Goal: Task Accomplishment & Management: Use online tool/utility

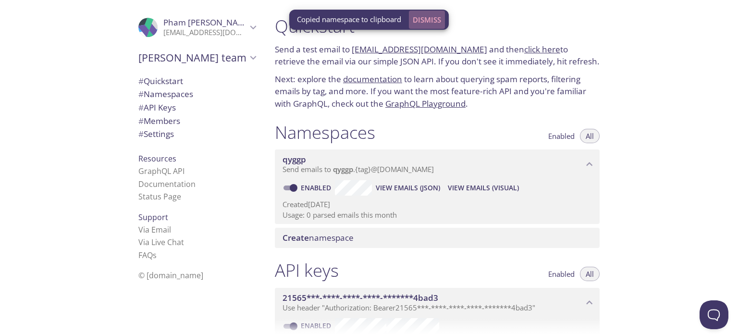
click at [422, 19] on span "Dismiss" at bounding box center [427, 19] width 28 height 12
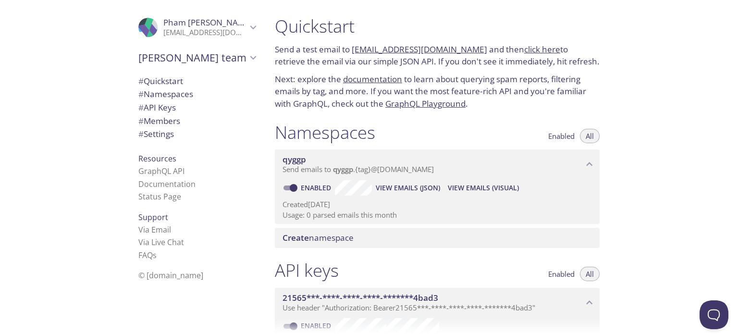
click at [534, 51] on link "click here" at bounding box center [542, 49] width 36 height 11
click at [498, 188] on span "View Emails (Visual)" at bounding box center [483, 188] width 71 height 12
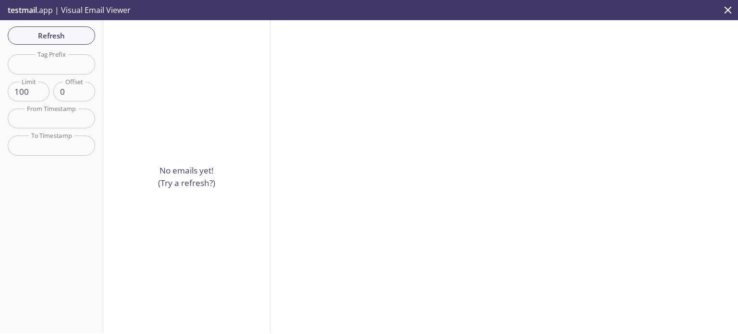
click at [225, 184] on div "No emails yet! (Try a refresh?)" at bounding box center [186, 176] width 167 height 313
click at [722, 5] on icon "close" at bounding box center [727, 10] width 12 height 12
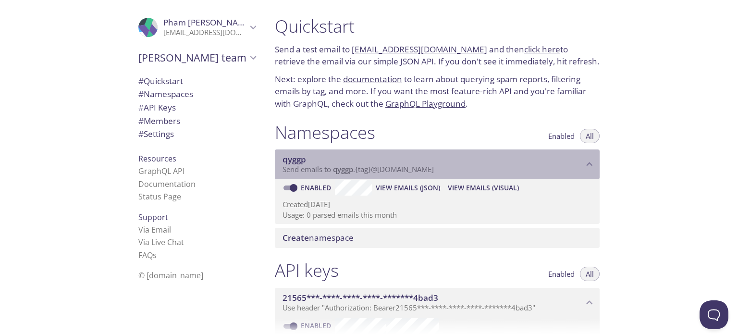
click at [429, 165] on span "Send emails to qyggp . {tag} @[DOMAIN_NAME]" at bounding box center [357, 169] width 151 height 10
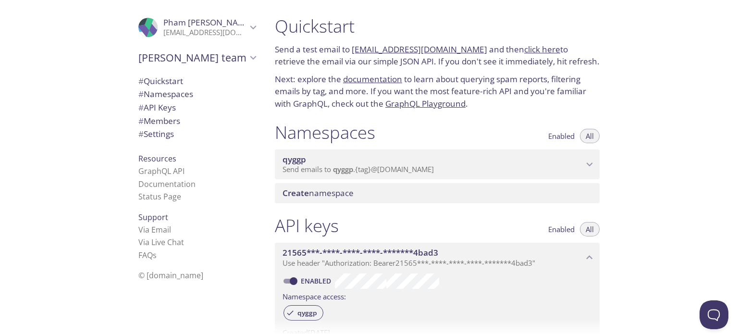
click at [429, 165] on span "Send emails to qyggp . {tag} @[DOMAIN_NAME]" at bounding box center [357, 169] width 151 height 10
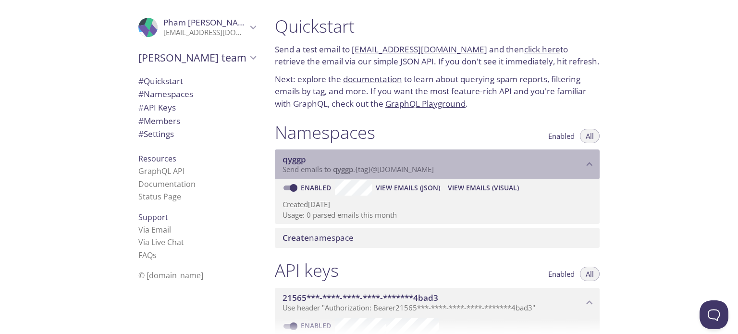
click at [429, 165] on span "Send emails to qyggp . {tag} @[DOMAIN_NAME]" at bounding box center [357, 169] width 151 height 10
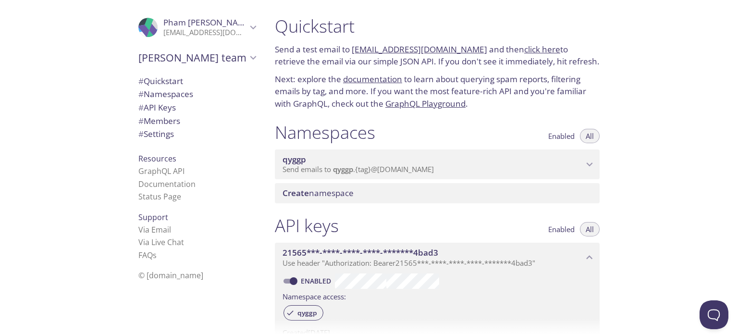
click at [445, 52] on link "[EMAIL_ADDRESS][DOMAIN_NAME]" at bounding box center [419, 49] width 135 height 11
click at [564, 136] on span "Enabled" at bounding box center [561, 136] width 26 height 0
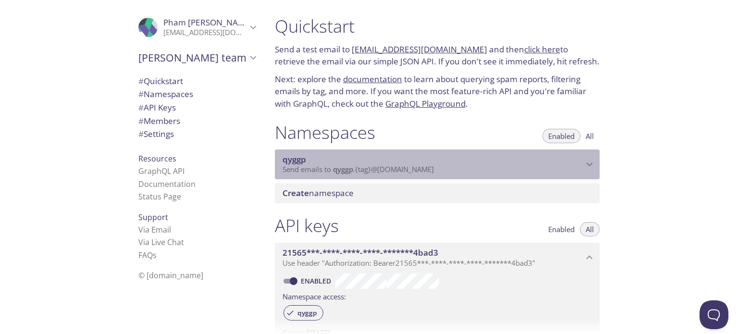
click at [472, 173] on p "Send emails to qyggp . {tag} @[DOMAIN_NAME]" at bounding box center [432, 170] width 301 height 10
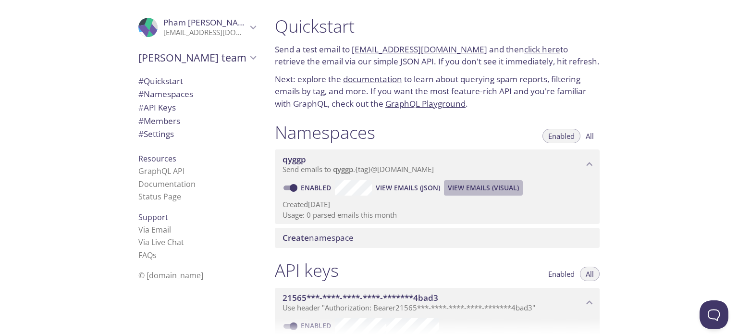
click at [485, 186] on span "View Emails (Visual)" at bounding box center [483, 188] width 71 height 12
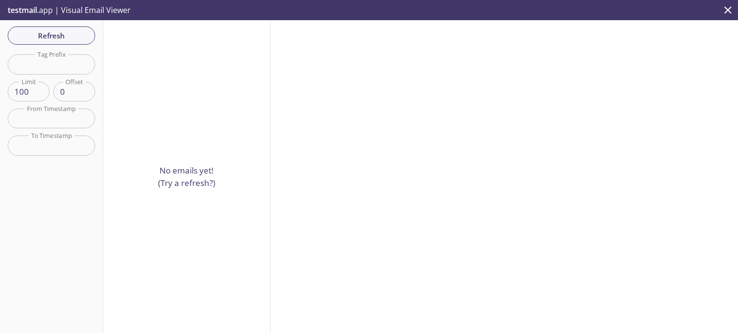
click at [179, 169] on p "No emails yet! (Try a refresh?)" at bounding box center [186, 176] width 57 height 24
click at [181, 176] on p "No emails yet! (Try a refresh?)" at bounding box center [186, 176] width 57 height 24
click at [178, 179] on p "No emails yet! (Try a refresh?)" at bounding box center [186, 176] width 57 height 24
click at [57, 38] on span "Refresh" at bounding box center [51, 35] width 72 height 12
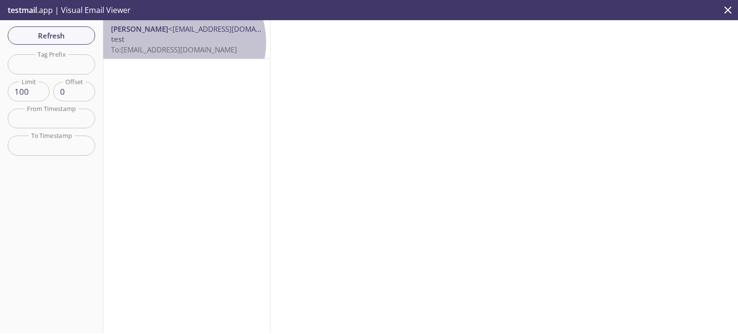
click at [182, 42] on p "test To: [EMAIL_ADDRESS][DOMAIN_NAME]" at bounding box center [186, 44] width 151 height 21
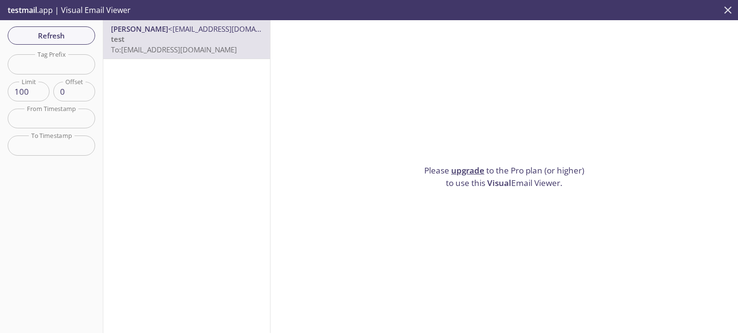
click at [727, 4] on icon "close" at bounding box center [727, 10] width 12 height 12
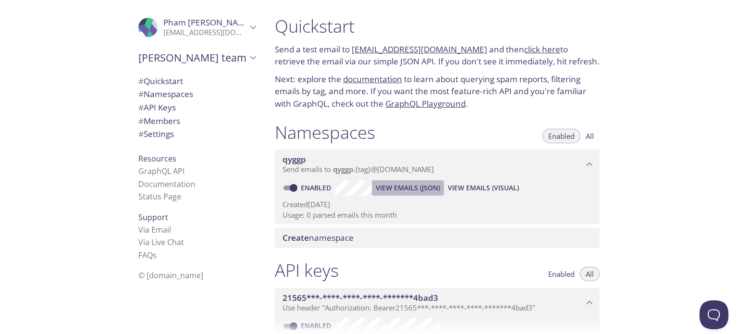
click at [409, 189] on span "View Emails (JSON)" at bounding box center [408, 188] width 64 height 12
click at [582, 132] on button "All" at bounding box center [590, 136] width 20 height 14
